Goal: Obtain resource: Obtain resource

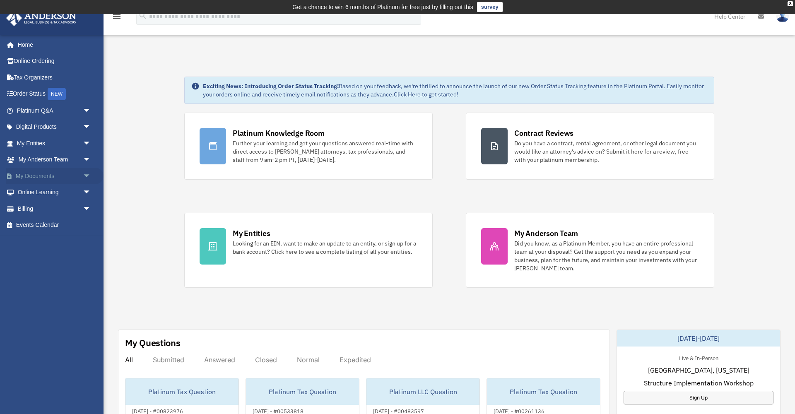
click at [43, 173] on link "My Documents arrow_drop_down" at bounding box center [55, 176] width 98 height 17
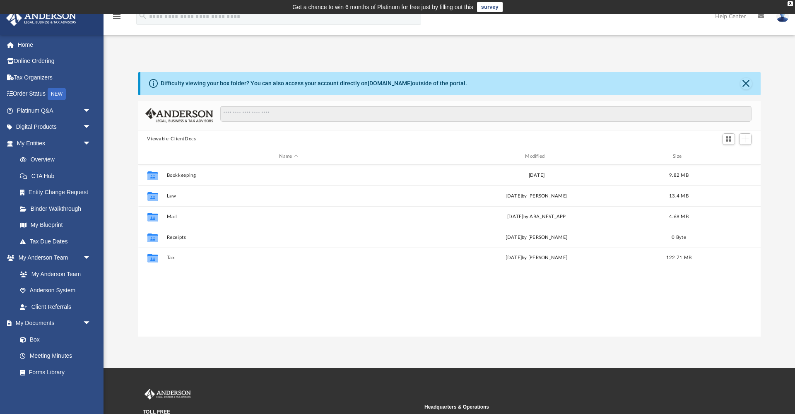
scroll to position [188, 622]
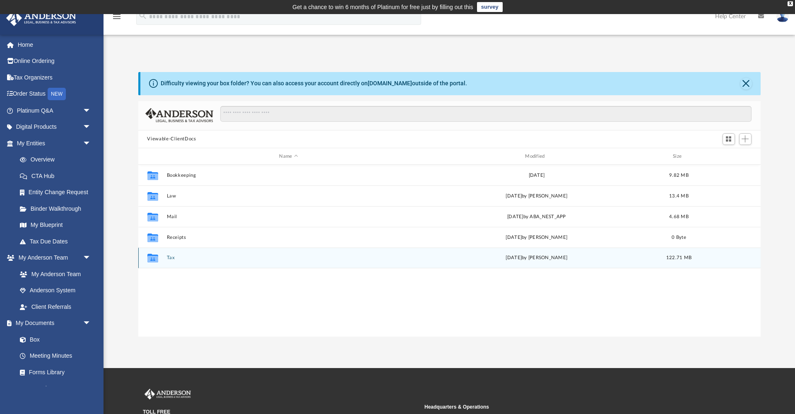
click at [173, 254] on div "Collaborated Folder Tax [DATE] by [PERSON_NAME] 122.71 MB" at bounding box center [449, 258] width 622 height 21
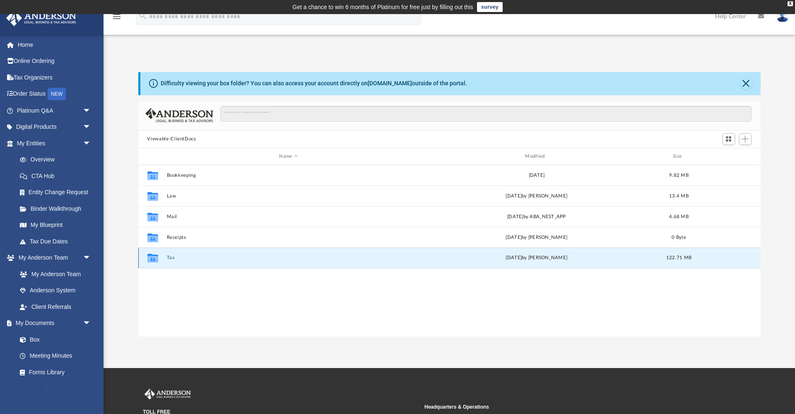
click at [167, 257] on button "Tax" at bounding box center [288, 257] width 244 height 5
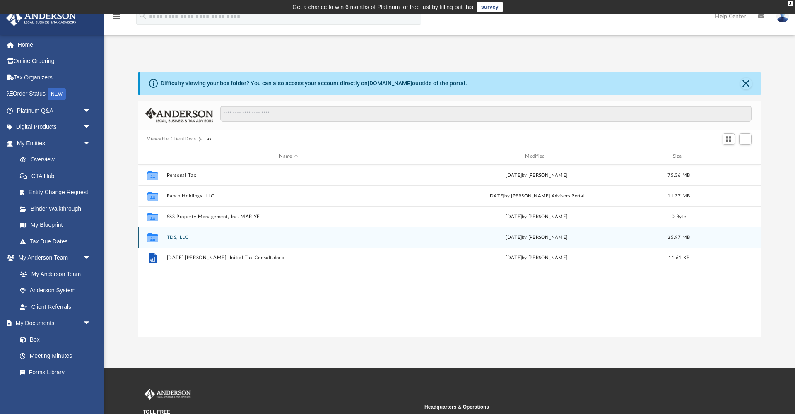
click at [176, 235] on button "TDS, LLC" at bounding box center [288, 237] width 244 height 5
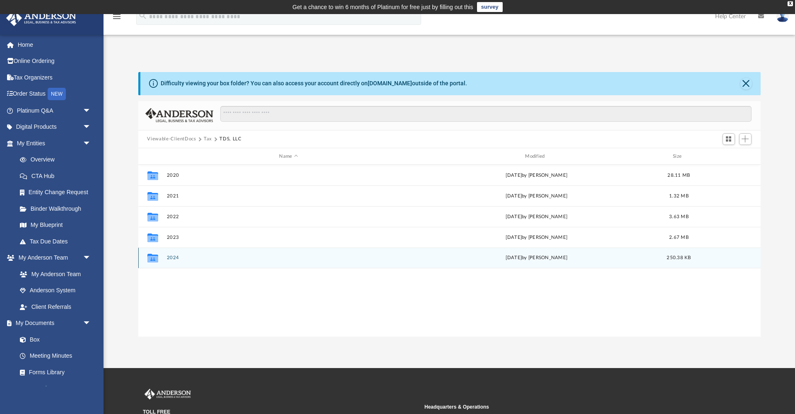
click at [172, 256] on button "2024" at bounding box center [288, 257] width 244 height 5
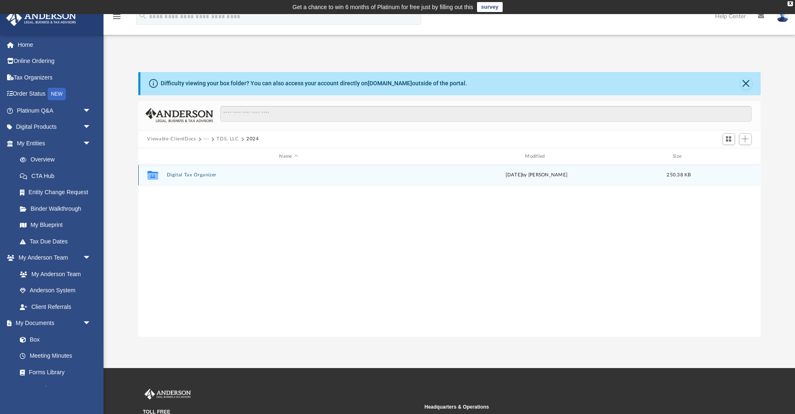
click at [177, 173] on button "Digital Tax Organizer" at bounding box center [288, 175] width 244 height 5
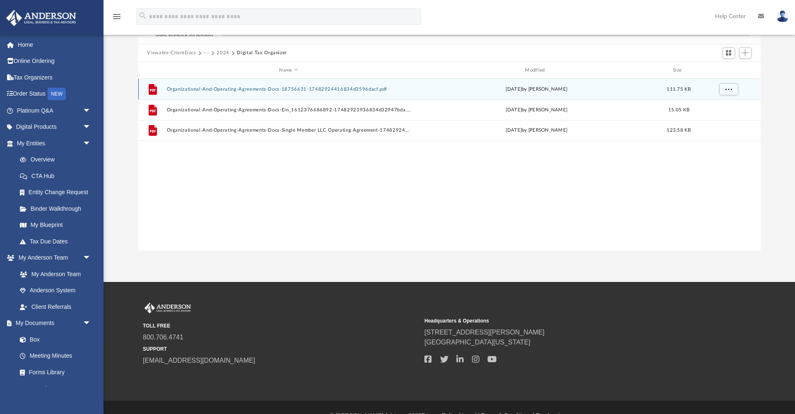
scroll to position [102, 0]
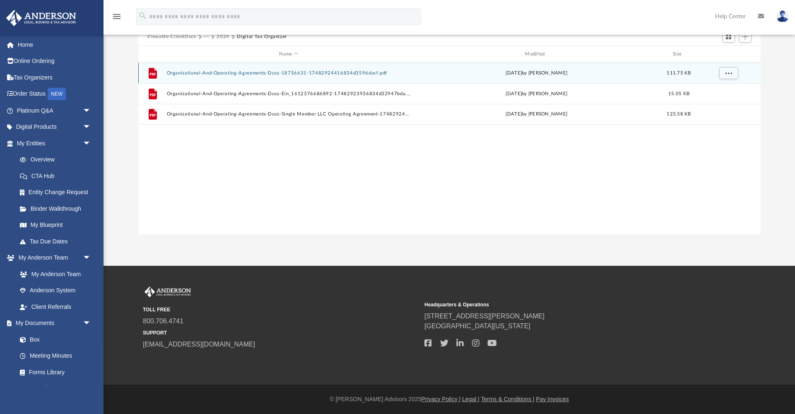
click at [208, 73] on button "Organizational-And-Operating-Agreements-Docs-18756631-17482924416834d3596dacf.p…" at bounding box center [288, 72] width 244 height 5
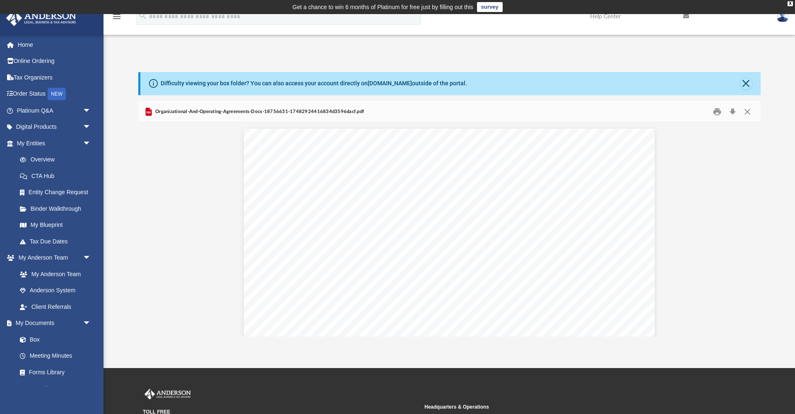
scroll to position [0, 0]
click at [745, 82] on button "Close" at bounding box center [746, 84] width 12 height 12
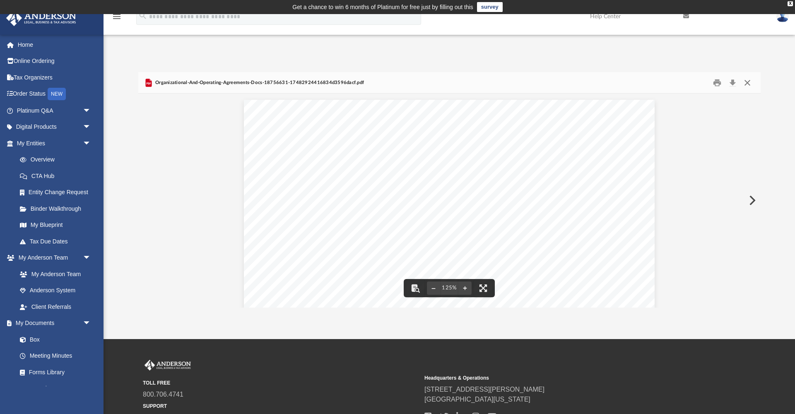
click at [746, 83] on button "Close" at bounding box center [747, 82] width 15 height 13
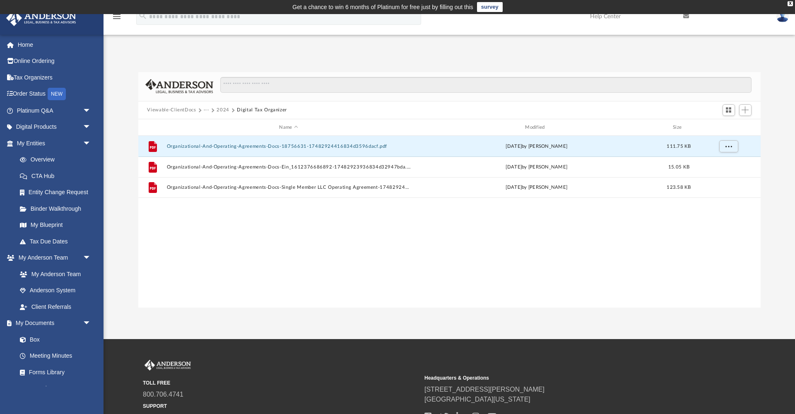
click at [221, 110] on button "2024" at bounding box center [223, 109] width 13 height 7
